Goal: Check status: Check status

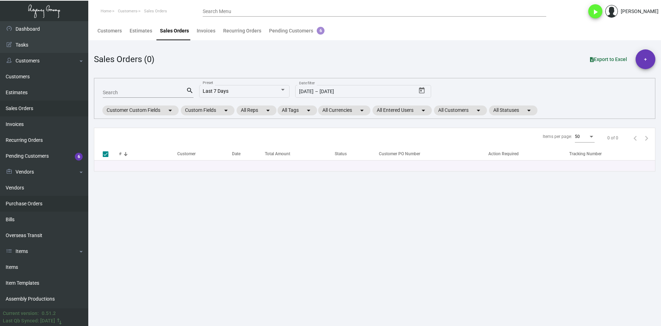
click at [25, 202] on link "Purchase Orders" at bounding box center [44, 204] width 88 height 16
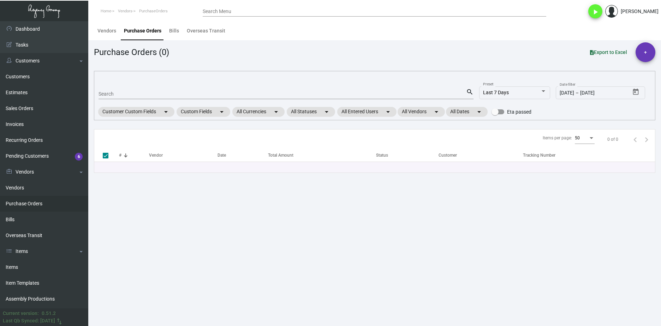
click at [131, 89] on div "Search" at bounding box center [283, 93] width 368 height 11
click at [131, 91] on div "Search" at bounding box center [283, 93] width 368 height 11
paste input "106371"
type input "106371"
checkbox input "false"
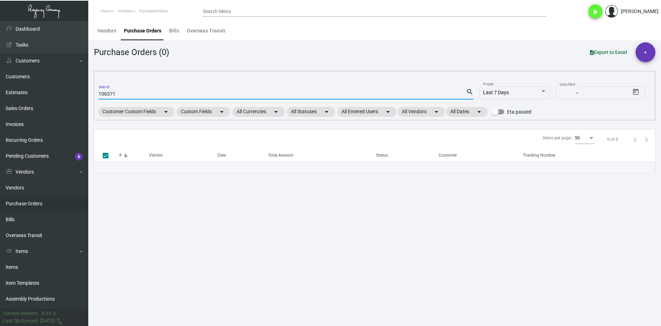
type input "106371"
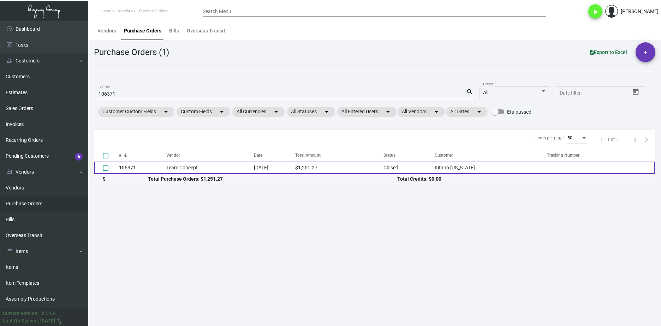
click at [170, 170] on td "Team Concept" at bounding box center [210, 168] width 88 height 12
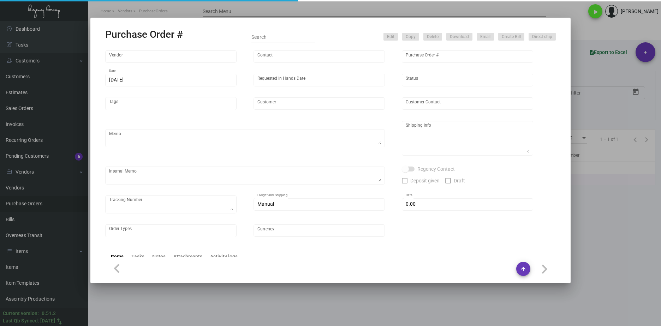
type input "Team Concept"
type input "Branden Harris"
type input "106371"
type input "7/12/2024"
type input "7/30/2024"
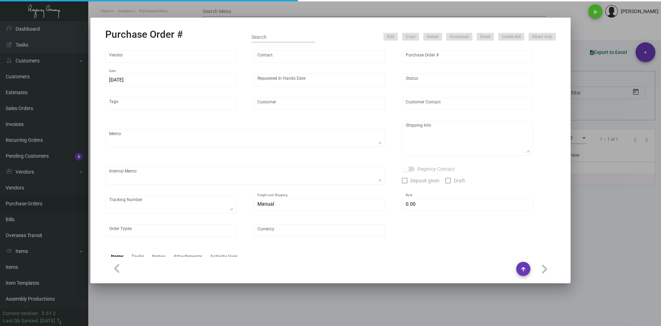
type input "Kitano New York"
type input "Yuko Tanaka"
type textarea "PLEASE SEND PDF PROOFS TO OUR ART TEAM ; ART@THEREGENCYGROUP.NET WITH ME IN CC!…"
type textarea "Kitano New York - Yuko Tanaka 66 Park Avenue New York, NY, 10016 US"
type textarea "7.15 - Proofs sent over ; APPROVED. // Order is heading into 10 BD TA until shi…"
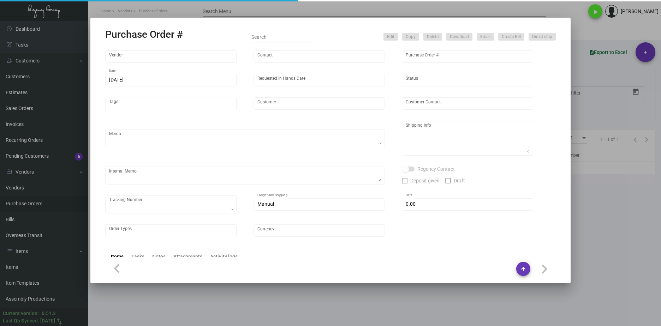
type input "$ 0.00"
type input "United States Dollar $"
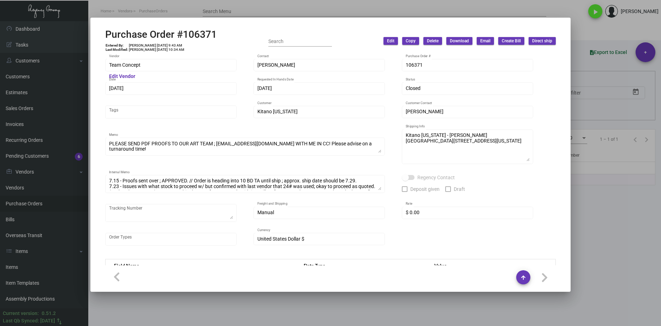
click at [414, 311] on div at bounding box center [330, 163] width 661 height 326
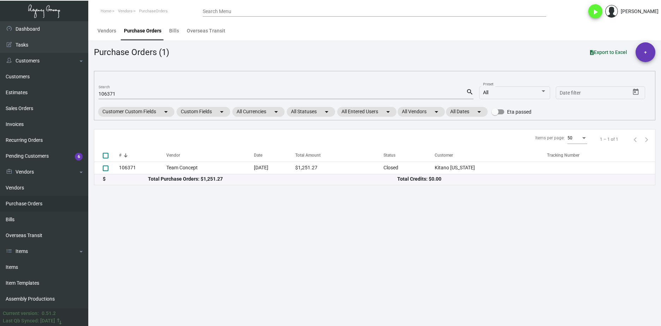
click at [119, 94] on input "106371" at bounding box center [283, 94] width 368 height 6
paste input "2610"
type input "102610"
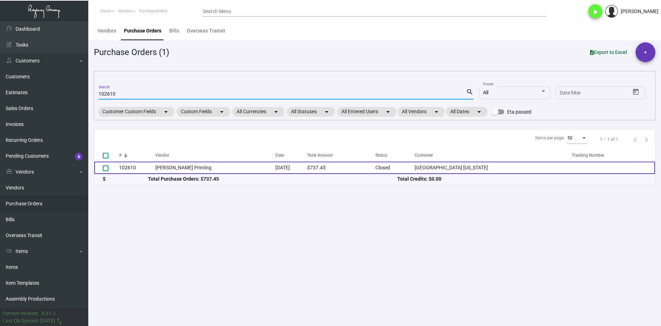
click at [155, 168] on td "102610" at bounding box center [137, 168] width 36 height 12
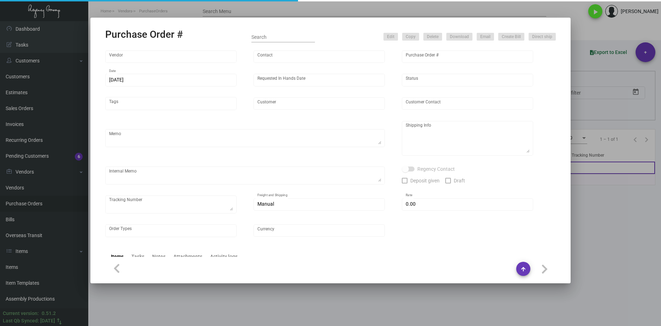
type input "Werner Printing"
type input "Bob Werner"
type input "102610"
type input "12/7/2023"
type input "12/14/2023"
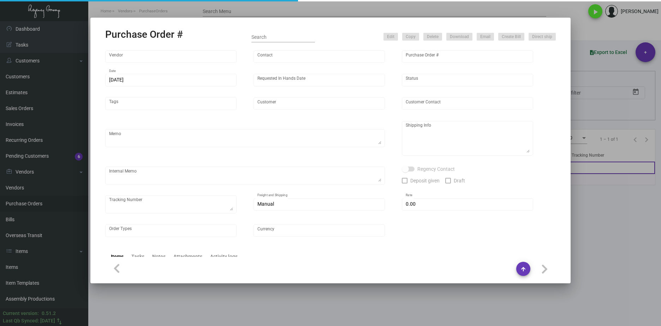
type input "Hard Rock Hotel New York"
type textarea "PLEASE SEND PDF PROOFS TO OUR ART TEAM ; ART@THEREGENCYGROUP.NET WITH ME IN CC!…"
type textarea "Regency Group NJ - Alex Penate 22 Belgrove Dr. Kearny, NJ, 07032 US"
type textarea "12.7 - The last job was printed incorrectly with the QR Code cut off, this is a…"
checkbox input "true"
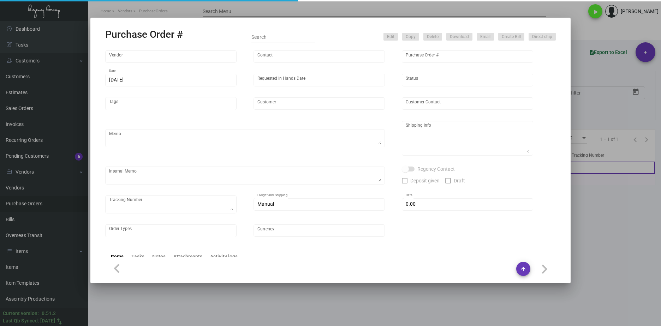
type input "$ 0.00"
type input "United States Dollar $"
